Goal: Information Seeking & Learning: Check status

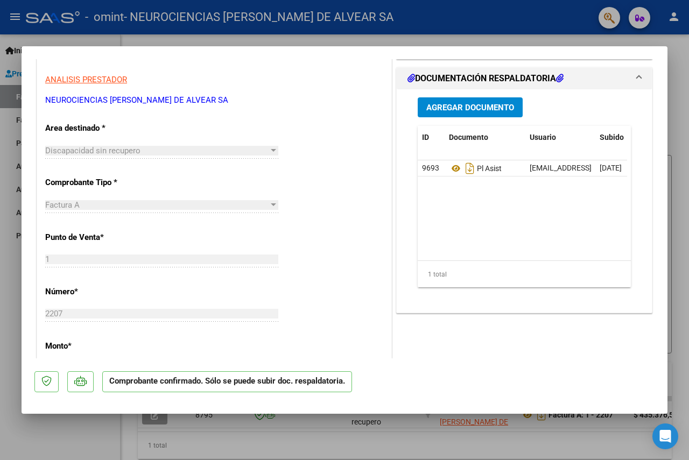
scroll to position [215, 0]
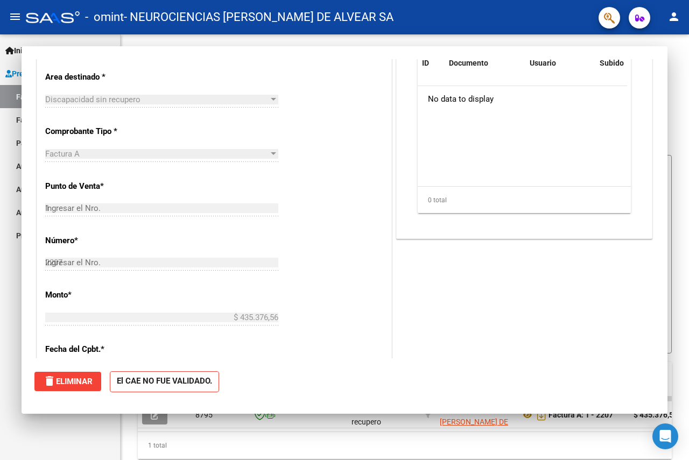
type input "$ 0,00"
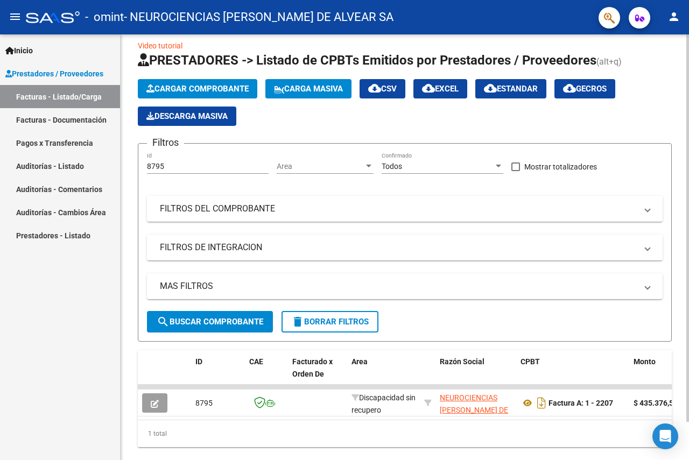
scroll to position [42, 0]
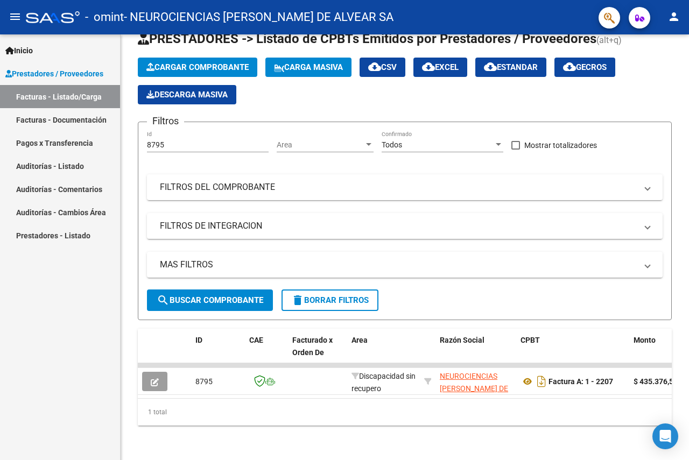
click at [81, 141] on link "Pagos x Transferencia" at bounding box center [60, 142] width 120 height 23
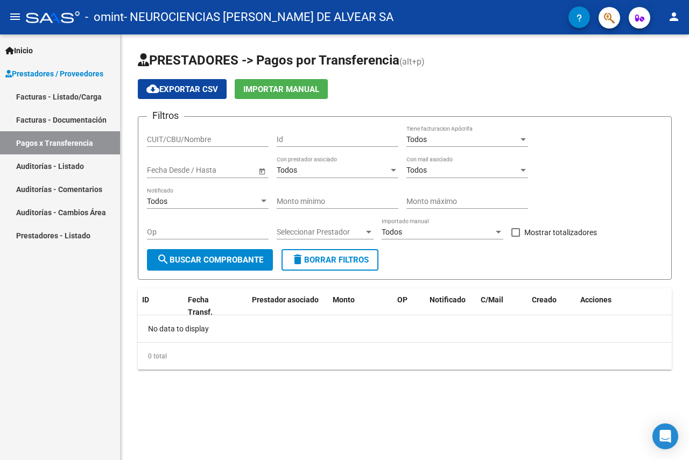
click at [251, 256] on span "search Buscar Comprobante" at bounding box center [210, 260] width 107 height 10
click at [247, 139] on input "CUIT/CBU/Nombre" at bounding box center [208, 139] width 122 height 9
type input "30716077647"
click at [231, 261] on span "search Buscar Comprobante" at bounding box center [210, 260] width 107 height 10
click at [434, 138] on div "Todos" at bounding box center [463, 139] width 112 height 9
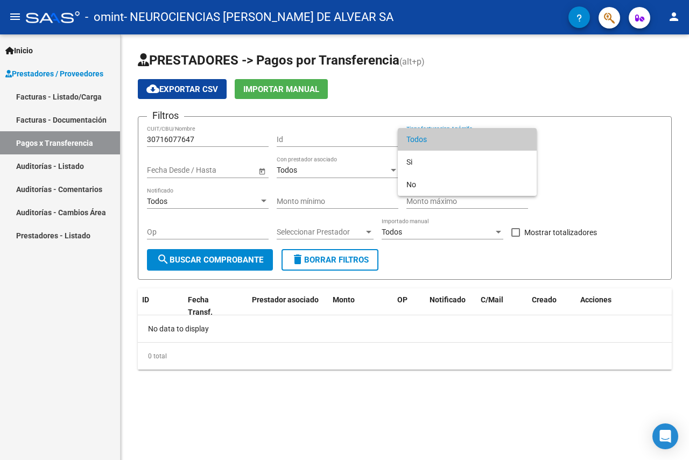
click at [434, 138] on span "Todos" at bounding box center [468, 139] width 122 height 23
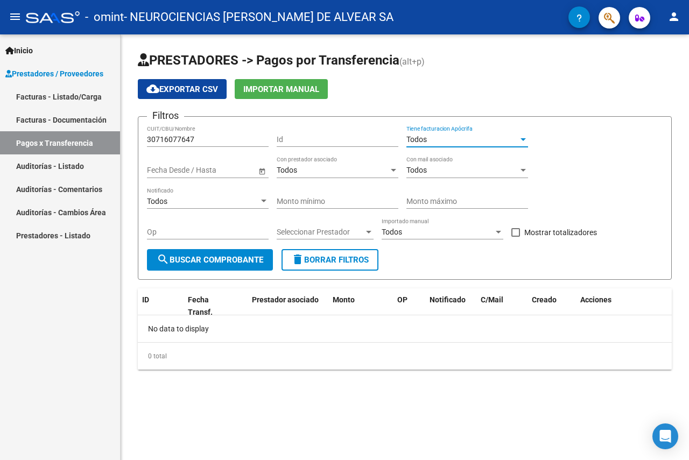
click at [518, 164] on div "Todos Con mail asociado" at bounding box center [468, 168] width 122 height 22
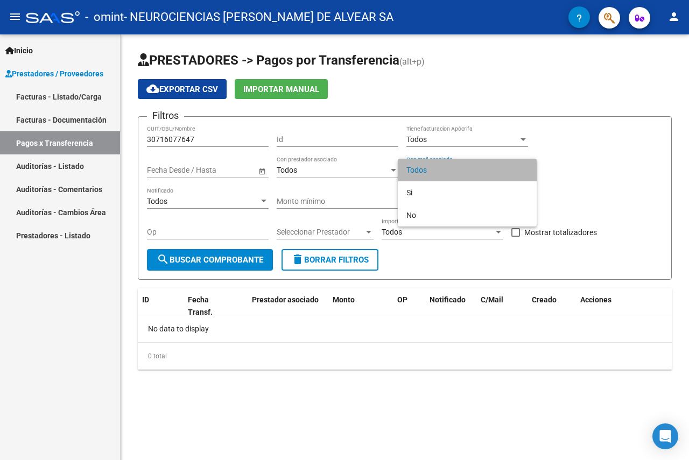
click at [518, 164] on span "Todos" at bounding box center [468, 170] width 122 height 23
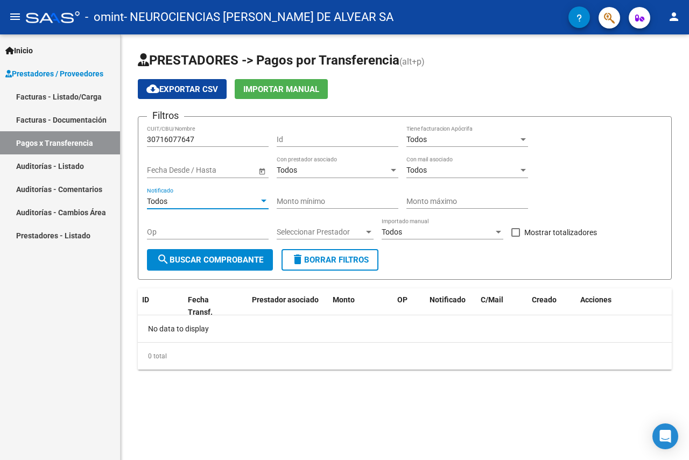
click at [239, 202] on div "Todos" at bounding box center [203, 201] width 112 height 9
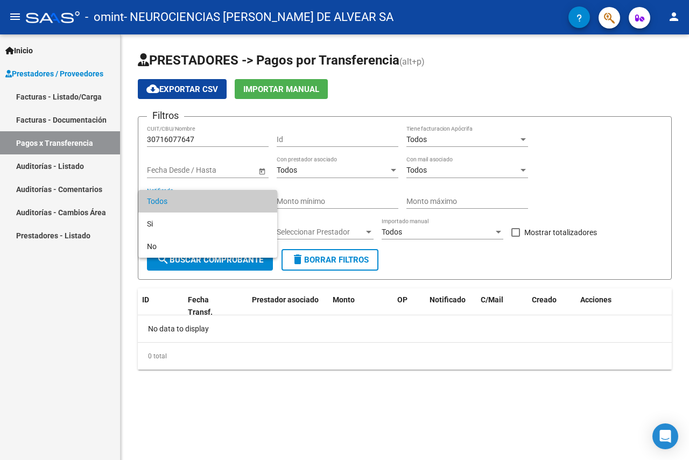
click at [239, 202] on span "Todos" at bounding box center [208, 201] width 122 height 23
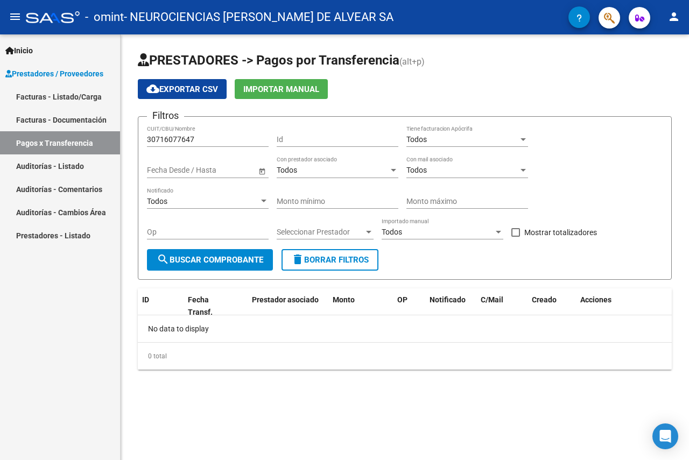
click at [605, 201] on div "Filtros 30716077647 CUIT/CBU/Nombre Id Todos Tiene facturacion Apócrifa Fecha i…" at bounding box center [405, 187] width 516 height 124
click at [521, 234] on label "Mostrar totalizadores" at bounding box center [555, 232] width 86 height 13
click at [516, 237] on input "Mostrar totalizadores" at bounding box center [515, 237] width 1 height 1
checkbox input "true"
click at [214, 260] on span "search Buscar Comprobante" at bounding box center [210, 260] width 107 height 10
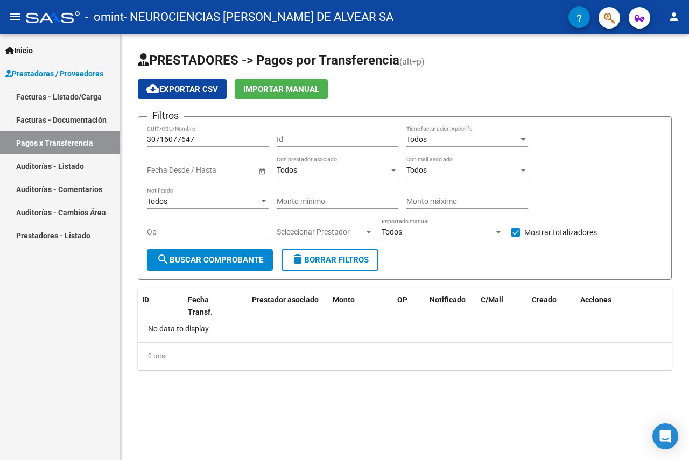
click at [55, 238] on link "Prestadores - Listado" at bounding box center [60, 235] width 120 height 23
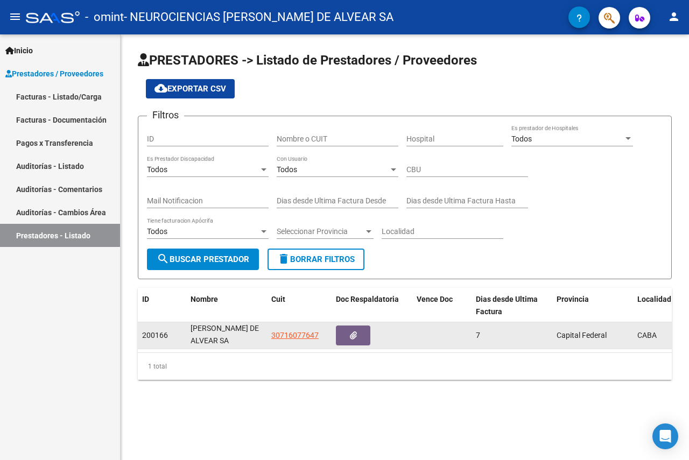
scroll to position [1, 0]
drag, startPoint x: 187, startPoint y: 327, endPoint x: 247, endPoint y: 346, distance: 63.2
click at [247, 346] on datatable-body-cell "NEUROCIENCIAS [PERSON_NAME] DE ALVEAR SA" at bounding box center [226, 336] width 81 height 26
copy div "NEUROCIENCIAS [PERSON_NAME] DE ALVEAR SA"
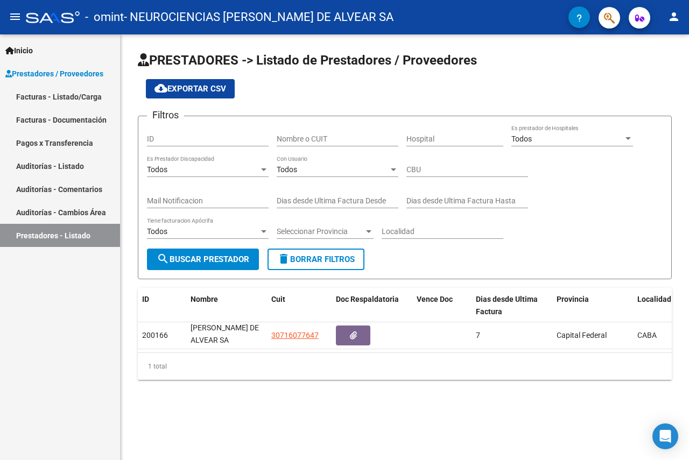
click at [74, 144] on link "Pagos x Transferencia" at bounding box center [60, 142] width 120 height 23
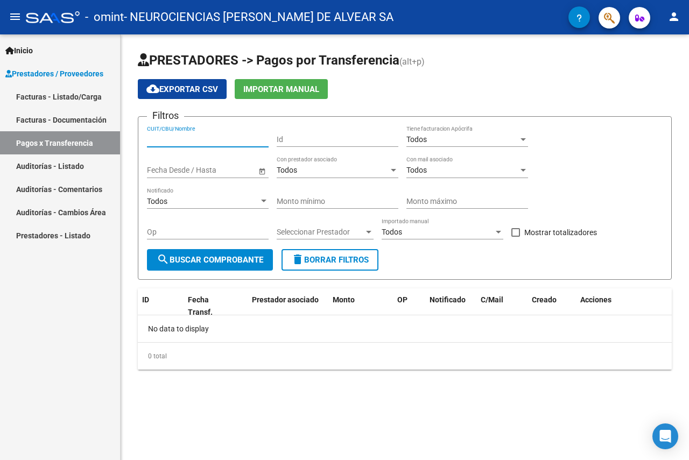
click at [199, 143] on input "CUIT/CBU/Nombre" at bounding box center [208, 139] width 122 height 9
paste input "NEUROCIENCIAS [PERSON_NAME] DE ALVEAR SA"
type input "NEUROCIENCIAS [PERSON_NAME] DE ALVEAR SA"
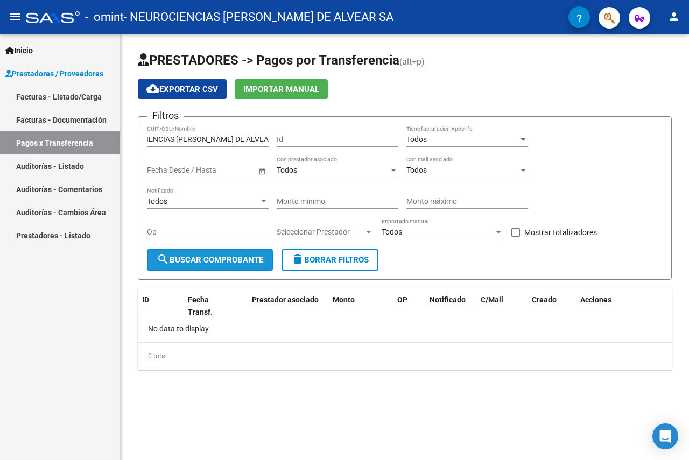
click at [230, 262] on span "search Buscar Comprobante" at bounding box center [210, 260] width 107 height 10
click at [296, 137] on input "Id" at bounding box center [338, 139] width 122 height 9
click at [222, 135] on input "NEUROCIENCIAS [PERSON_NAME] DE ALVEAR SA" at bounding box center [208, 139] width 122 height 9
click at [222, 137] on input "NEUROCIENCIAS [PERSON_NAME] DE ALVEAR SA" at bounding box center [208, 139] width 122 height 9
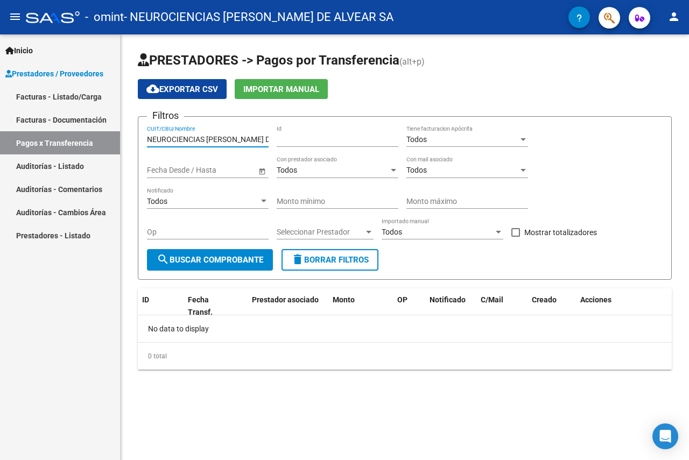
click at [222, 137] on input "NEUROCIENCIAS [PERSON_NAME] DE ALVEAR SA" at bounding box center [208, 139] width 122 height 9
click at [311, 136] on input "Id" at bounding box center [338, 139] width 122 height 9
paste input "NEUROCIENCIAS [PERSON_NAME] DE ALVEAR SA"
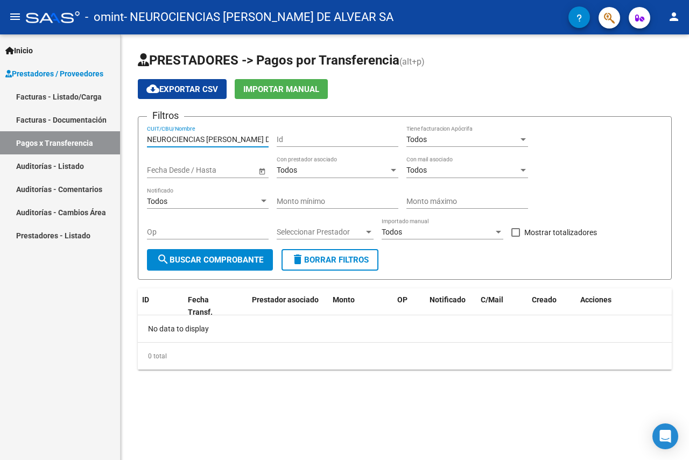
scroll to position [0, 30]
type input "NEUROCIENCIAS [PERSON_NAME] DE ALVEAR SA"
click at [221, 259] on span "search Buscar Comprobante" at bounding box center [210, 260] width 107 height 10
click at [163, 235] on input "Op" at bounding box center [208, 232] width 122 height 9
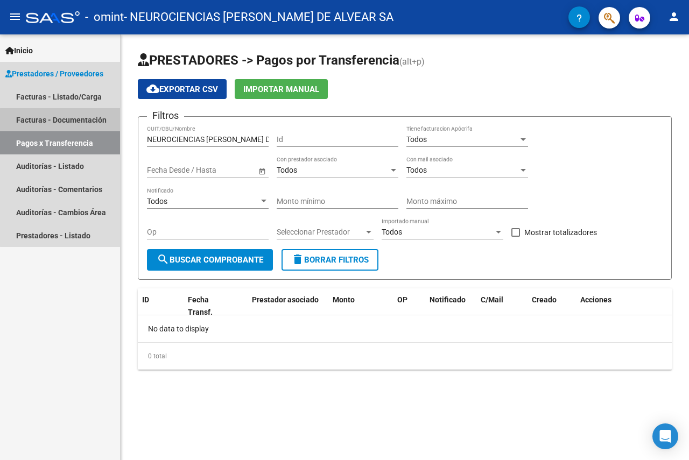
click at [86, 122] on link "Facturas - Documentación" at bounding box center [60, 119] width 120 height 23
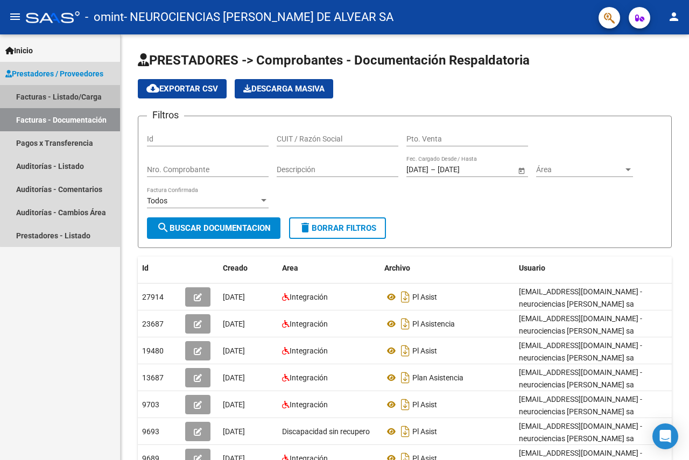
click at [76, 100] on link "Facturas - Listado/Carga" at bounding box center [60, 96] width 120 height 23
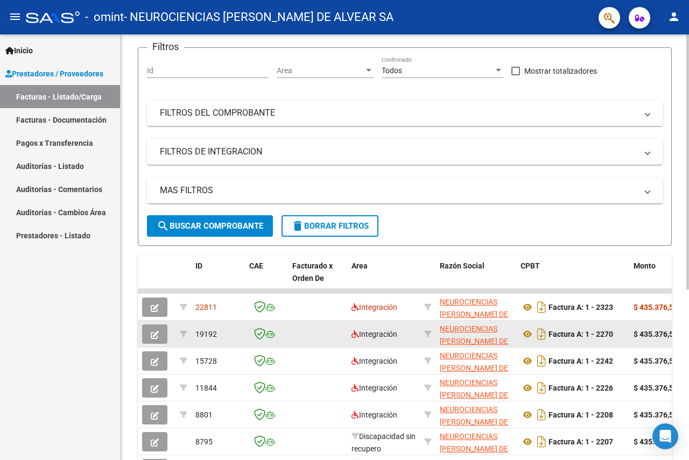
drag, startPoint x: 582, startPoint y: 358, endPoint x: 219, endPoint y: 339, distance: 363.5
click at [120, 321] on mat-sidenav-container "Inicio Instructivos Contacto OS Prestadores / Proveedores Facturas - Listado/Ca…" at bounding box center [344, 247] width 689 height 426
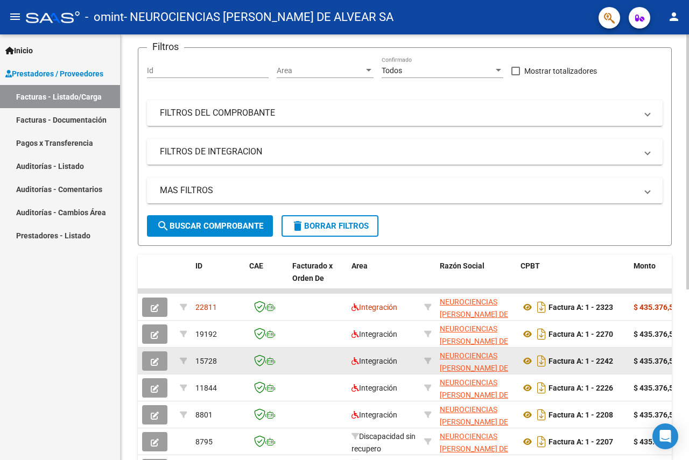
click at [305, 370] on datatable-body-cell at bounding box center [317, 361] width 59 height 26
click at [600, 365] on strong "Factura A: 1 - 2242" at bounding box center [581, 361] width 65 height 9
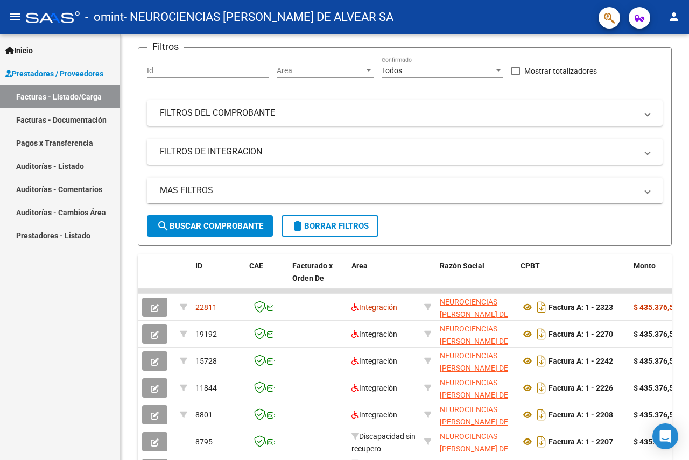
click at [57, 68] on span "Prestadores / Proveedores" at bounding box center [54, 74] width 98 height 12
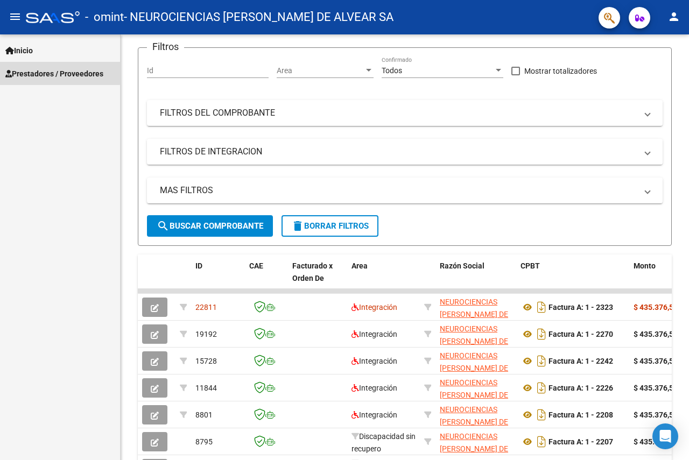
click at [57, 68] on span "Prestadores / Proveedores" at bounding box center [54, 74] width 98 height 12
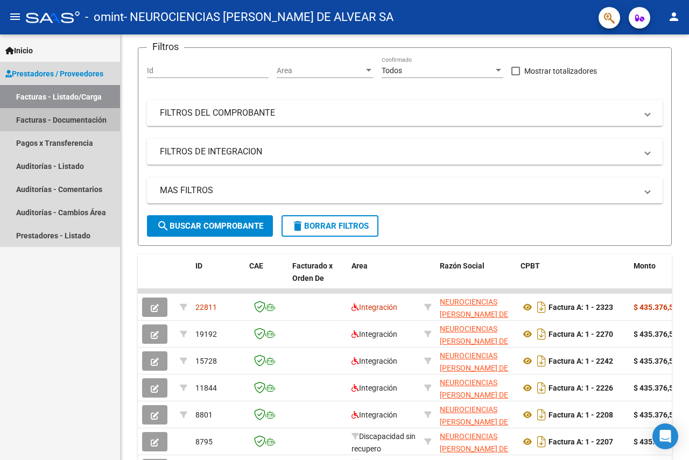
click at [87, 116] on link "Facturas - Documentación" at bounding box center [60, 119] width 120 height 23
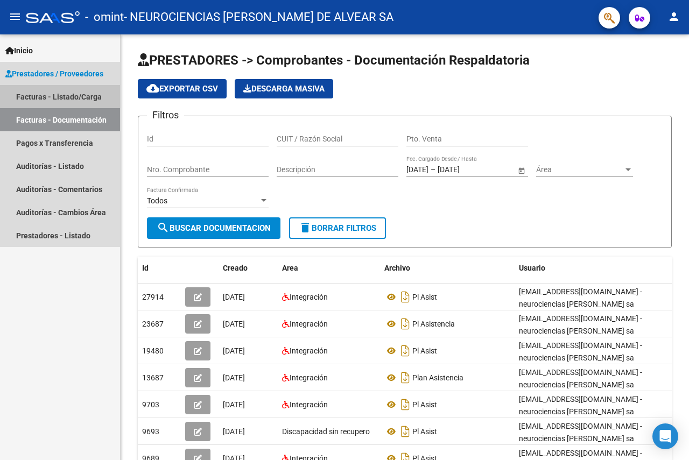
click at [86, 95] on link "Facturas - Listado/Carga" at bounding box center [60, 96] width 120 height 23
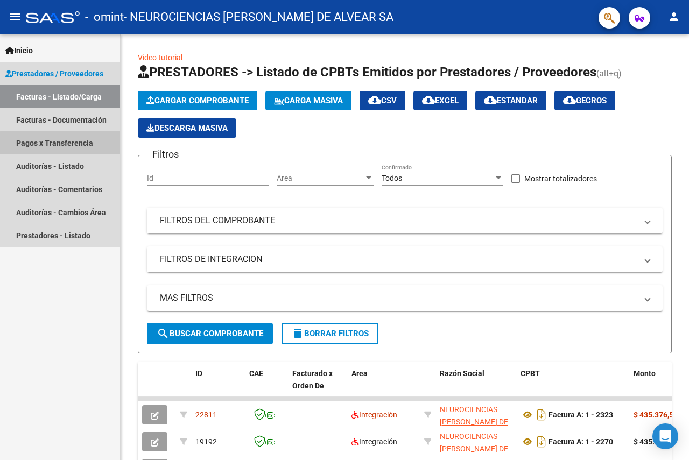
click at [74, 144] on link "Pagos x Transferencia" at bounding box center [60, 142] width 120 height 23
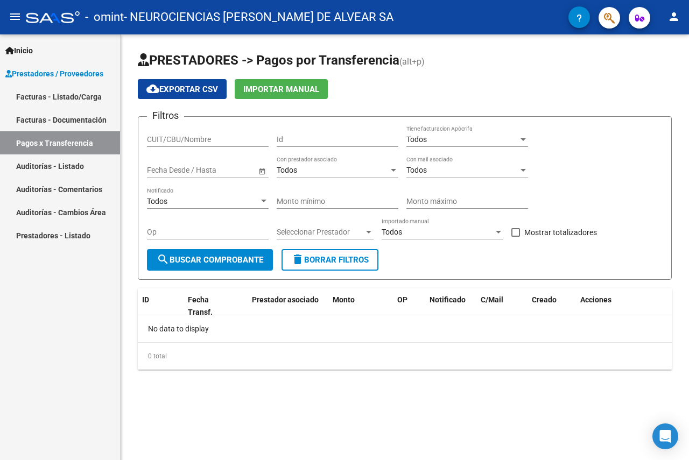
click at [189, 140] on input "CUIT/CBU/Nombre" at bounding box center [208, 139] width 122 height 9
click at [85, 233] on link "Prestadores - Listado" at bounding box center [60, 235] width 120 height 23
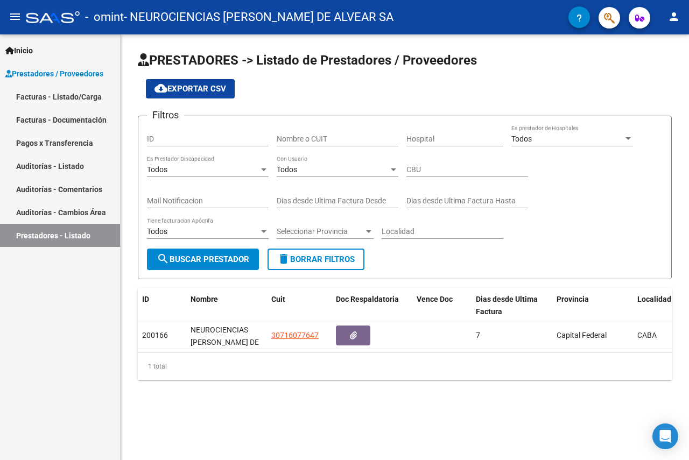
click at [88, 73] on span "Prestadores / Proveedores" at bounding box center [54, 74] width 98 height 12
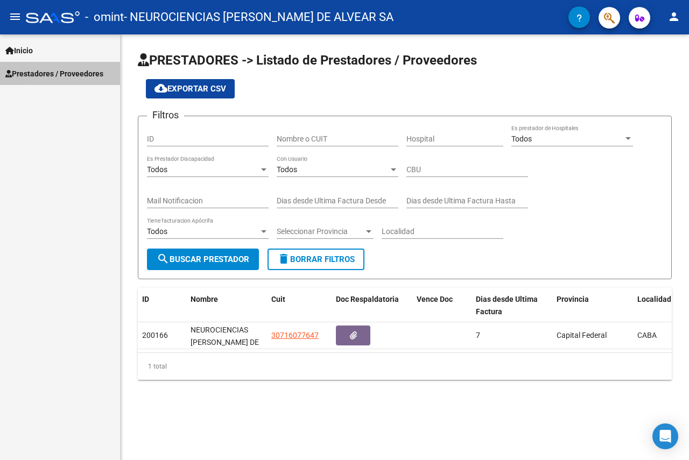
click at [88, 73] on span "Prestadores / Proveedores" at bounding box center [54, 74] width 98 height 12
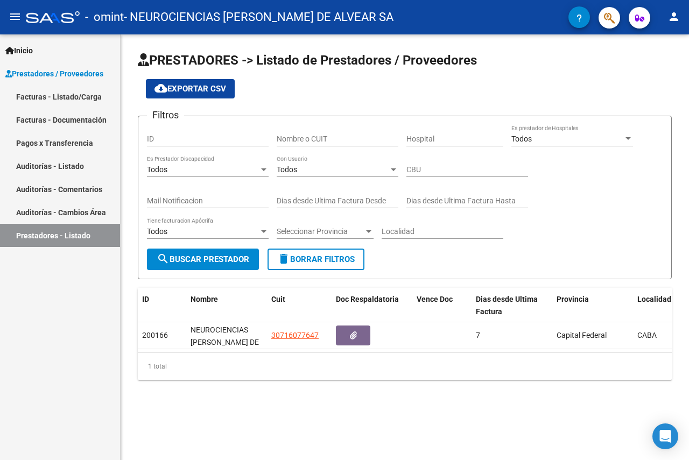
click at [92, 96] on link "Facturas - Listado/Carga" at bounding box center [60, 96] width 120 height 23
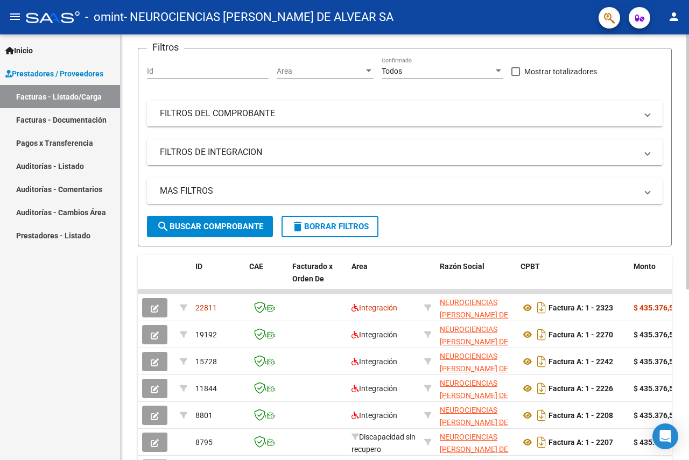
scroll to position [108, 0]
drag, startPoint x: 485, startPoint y: 263, endPoint x: 642, endPoint y: 275, distance: 157.7
click at [639, 275] on datatable-header-cell "Monto" at bounding box center [662, 278] width 65 height 47
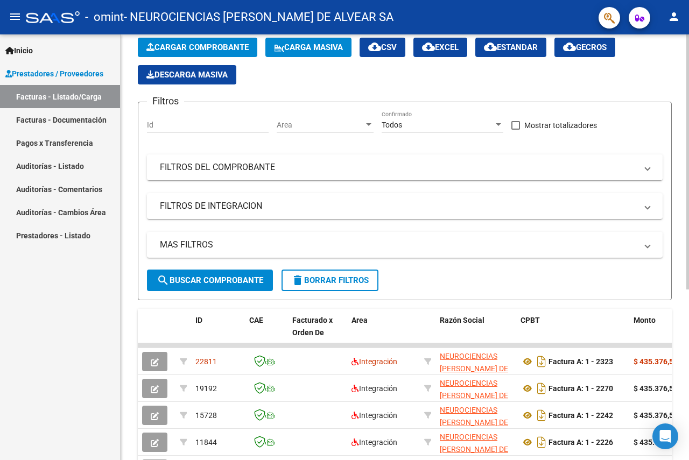
scroll to position [0, 0]
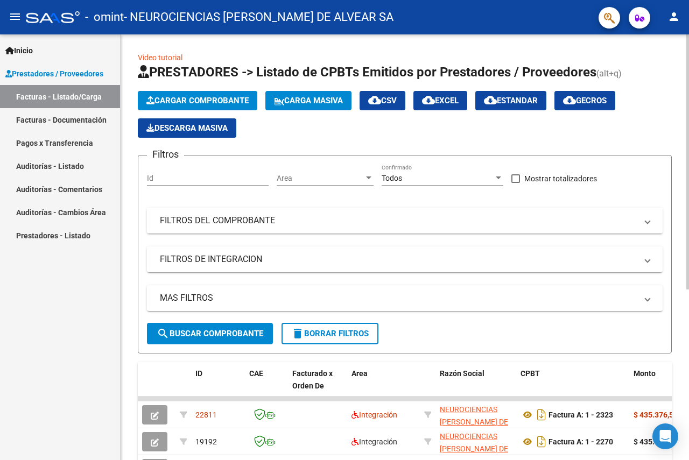
click at [292, 223] on mat-panel-title "FILTROS DEL COMPROBANTE" at bounding box center [398, 221] width 477 height 12
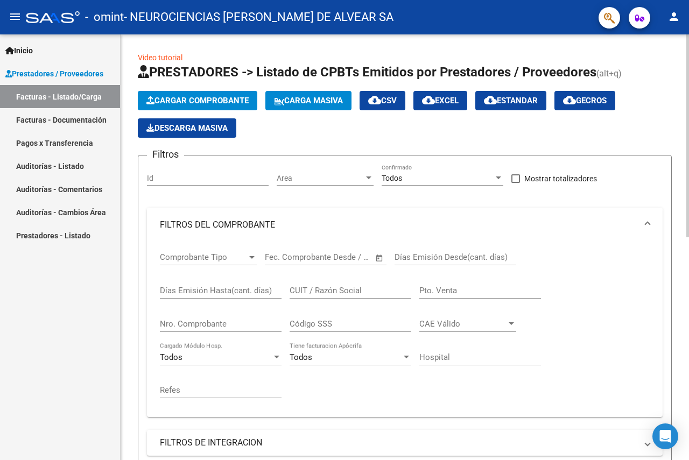
scroll to position [215, 0]
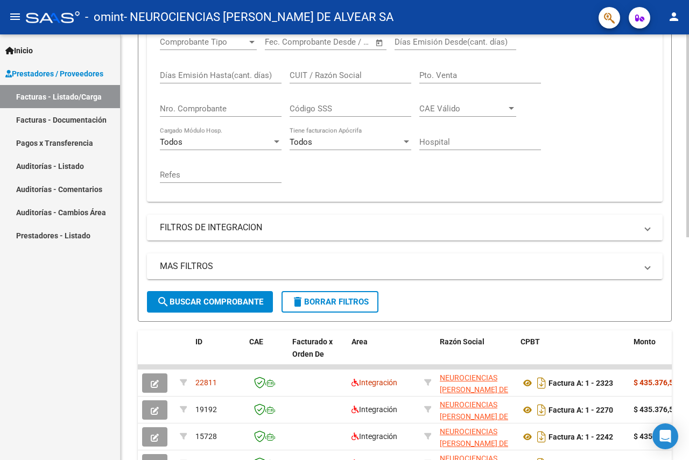
click at [215, 232] on mat-panel-title "FILTROS DE INTEGRACION" at bounding box center [398, 228] width 477 height 12
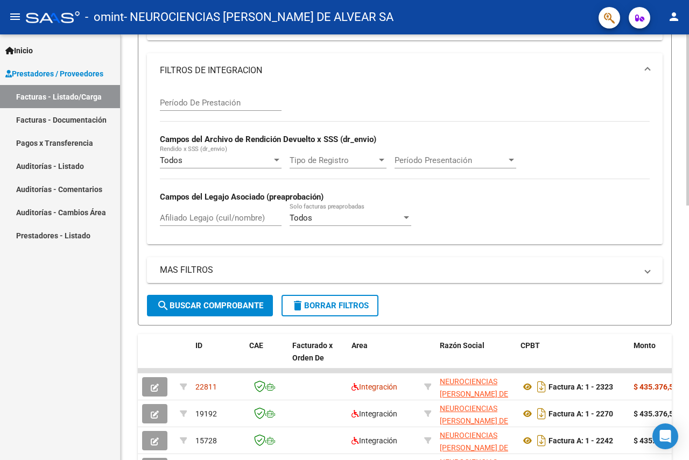
scroll to position [431, 0]
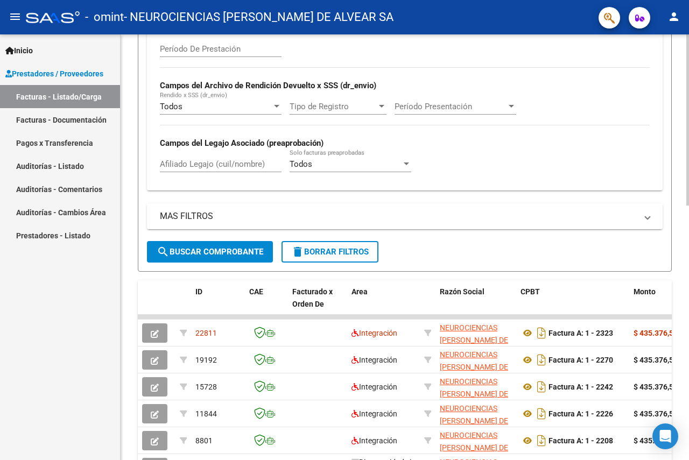
click at [197, 226] on mat-expansion-panel-header "MAS FILTROS" at bounding box center [405, 217] width 516 height 26
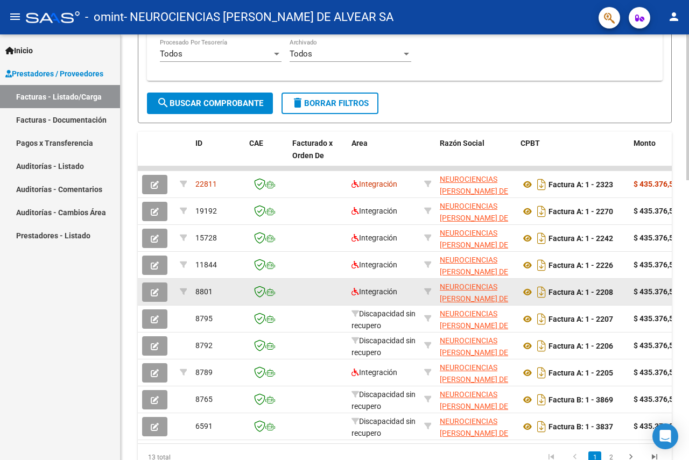
scroll to position [817, 0]
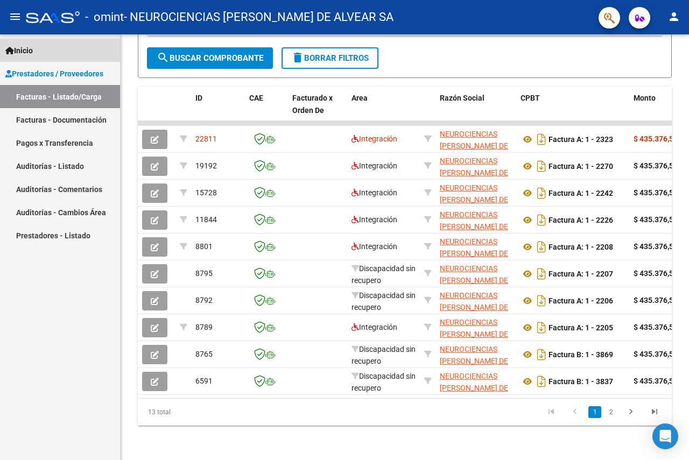
drag, startPoint x: 38, startPoint y: 52, endPoint x: 46, endPoint y: 51, distance: 8.8
click at [38, 52] on link "Inicio" at bounding box center [60, 50] width 120 height 23
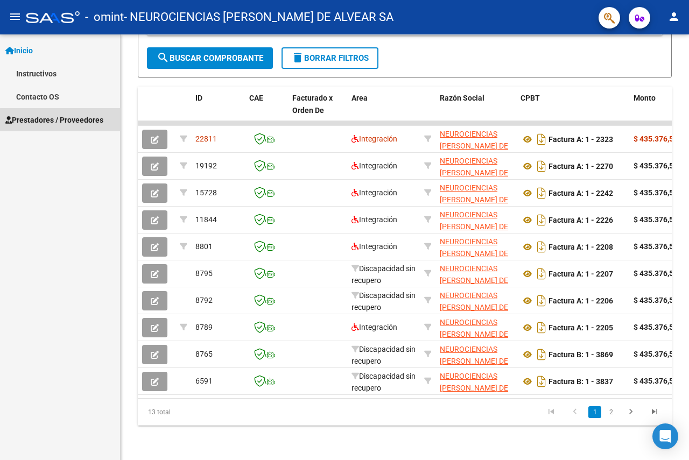
click at [68, 125] on span "Prestadores / Proveedores" at bounding box center [54, 120] width 98 height 12
